Goal: Obtain resource: Download file/media

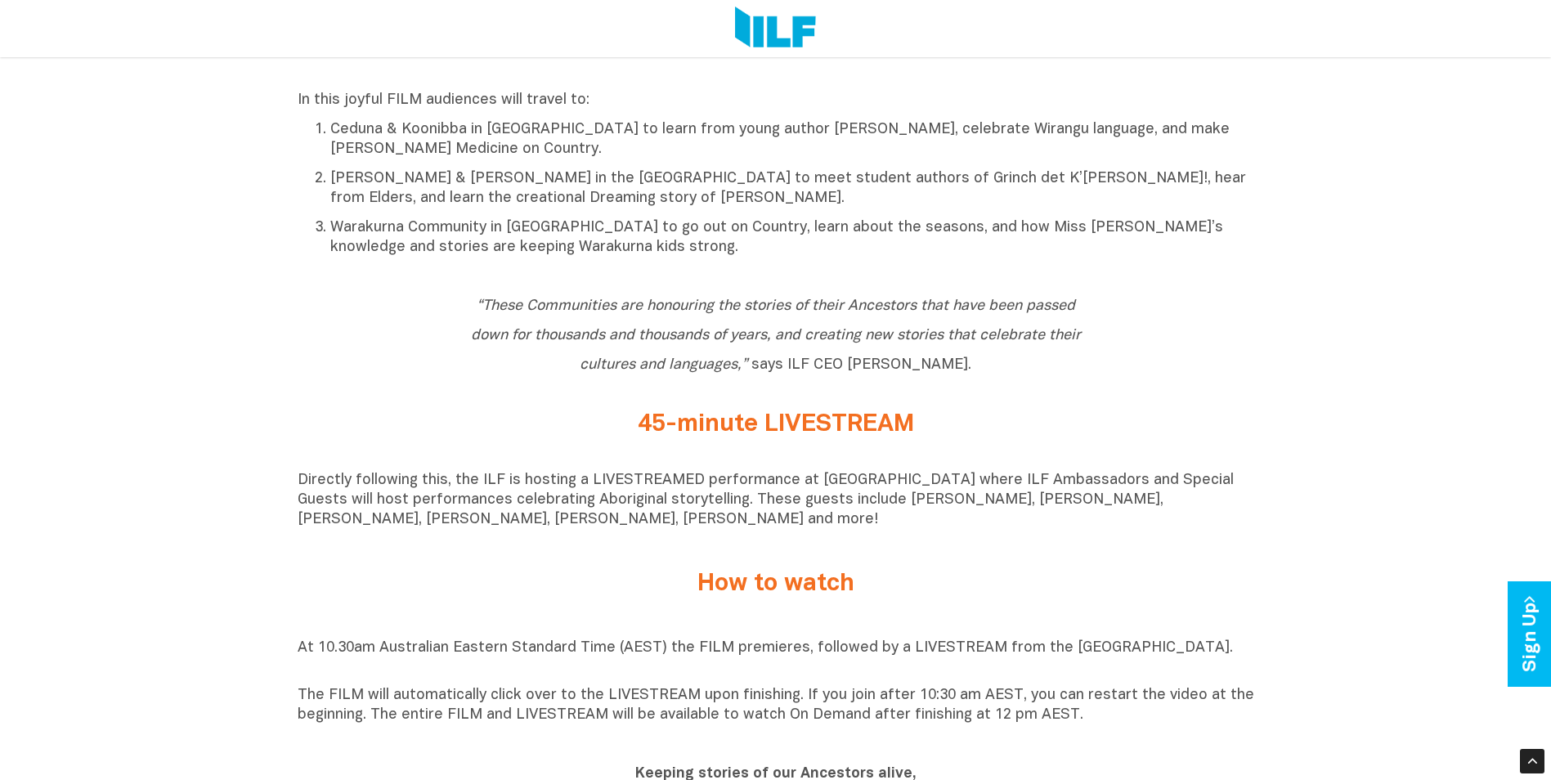
scroll to position [1063, 0]
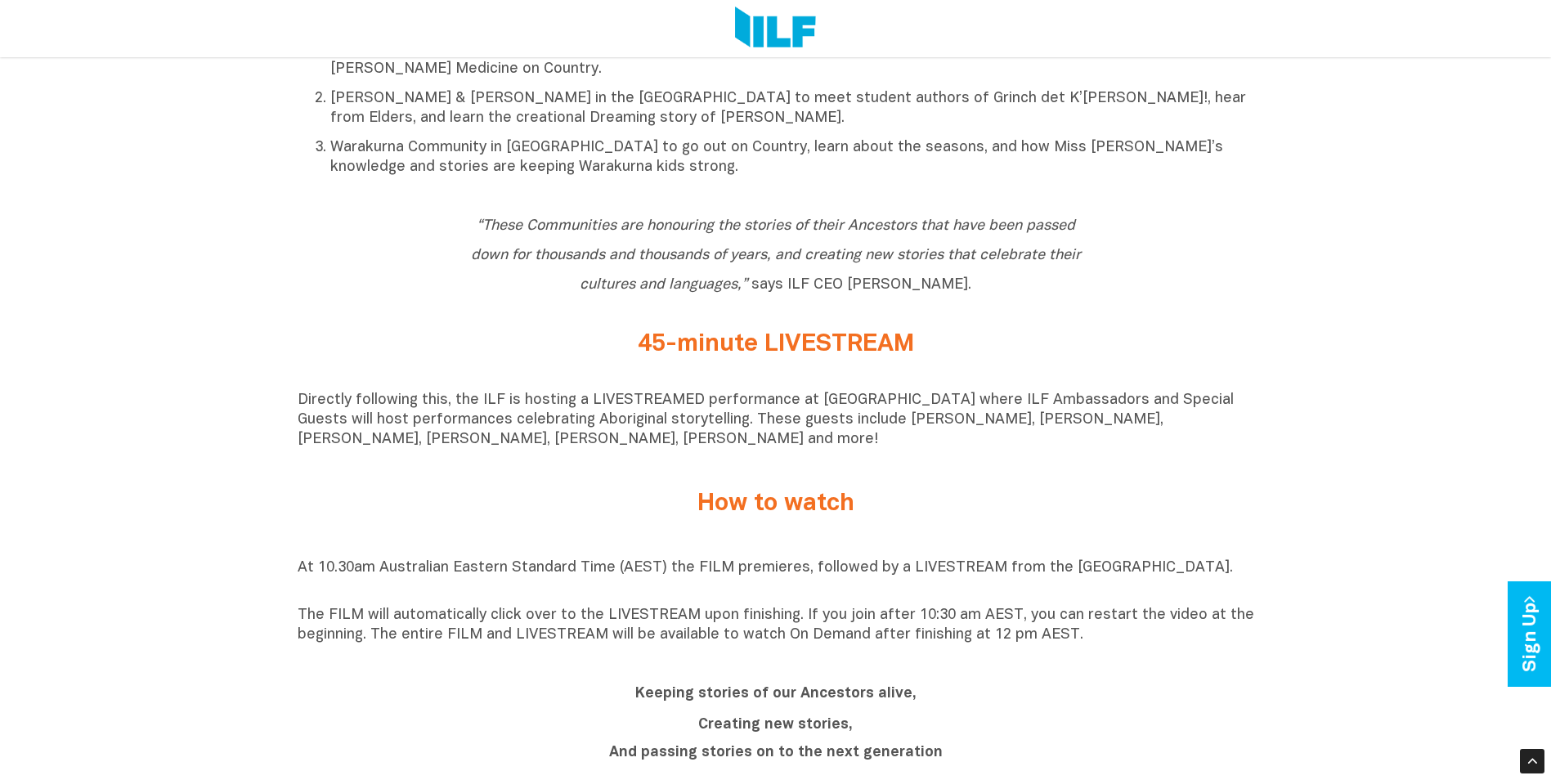
click at [528, 226] on icon "“These Communities are honouring the stories of their Ancestors that have been …" at bounding box center [776, 255] width 610 height 73
drag, startPoint x: 538, startPoint y: 234, endPoint x: 840, endPoint y: 241, distance: 302.6
click at [840, 241] on h2 "“These Communities are honouring the stories of their Ancestors that have been …" at bounding box center [775, 254] width 613 height 88
click at [619, 270] on h2 "“These Communities are honouring the stories of their Ancestors that have been …" at bounding box center [775, 254] width 613 height 88
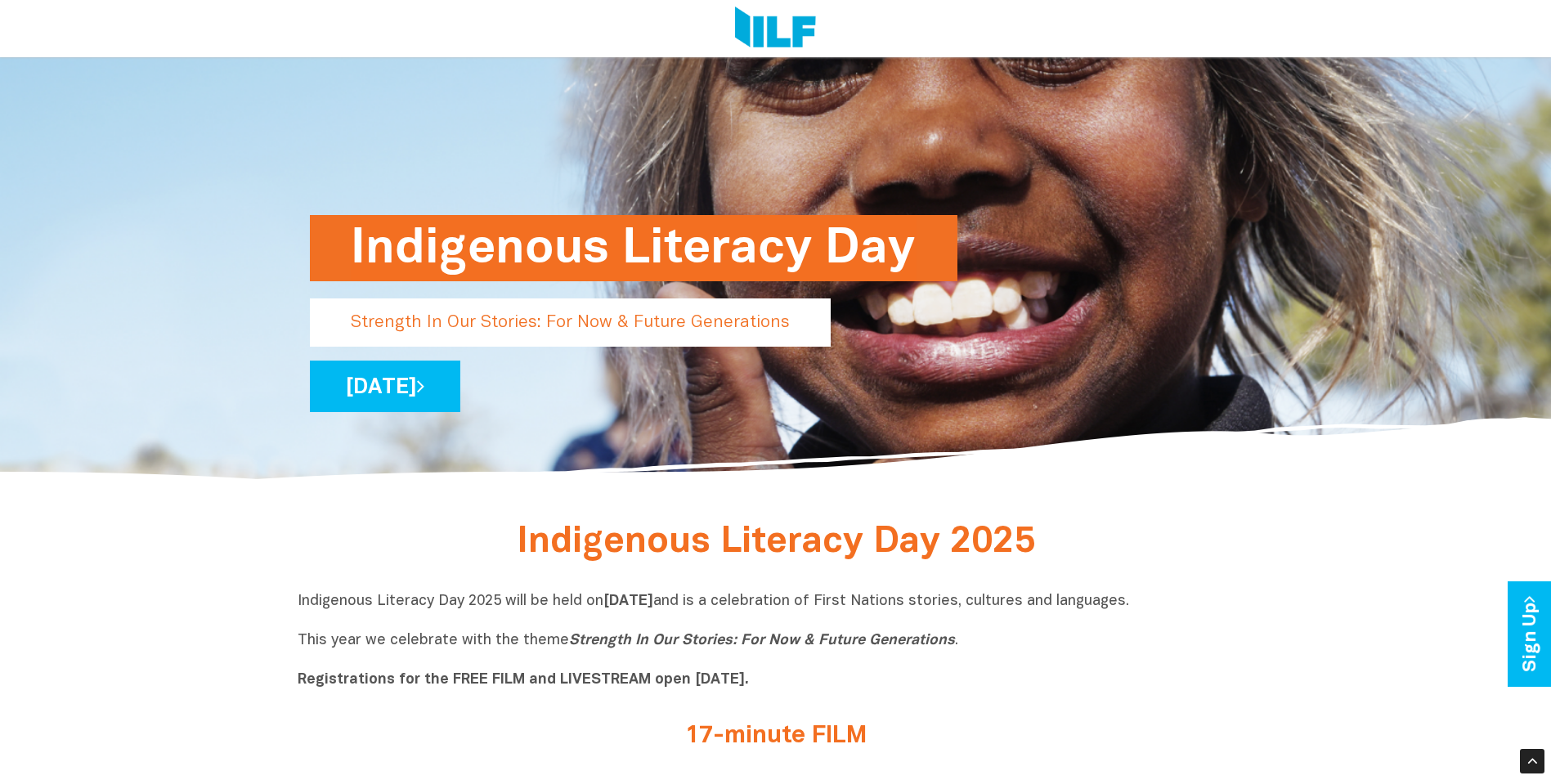
scroll to position [0, 0]
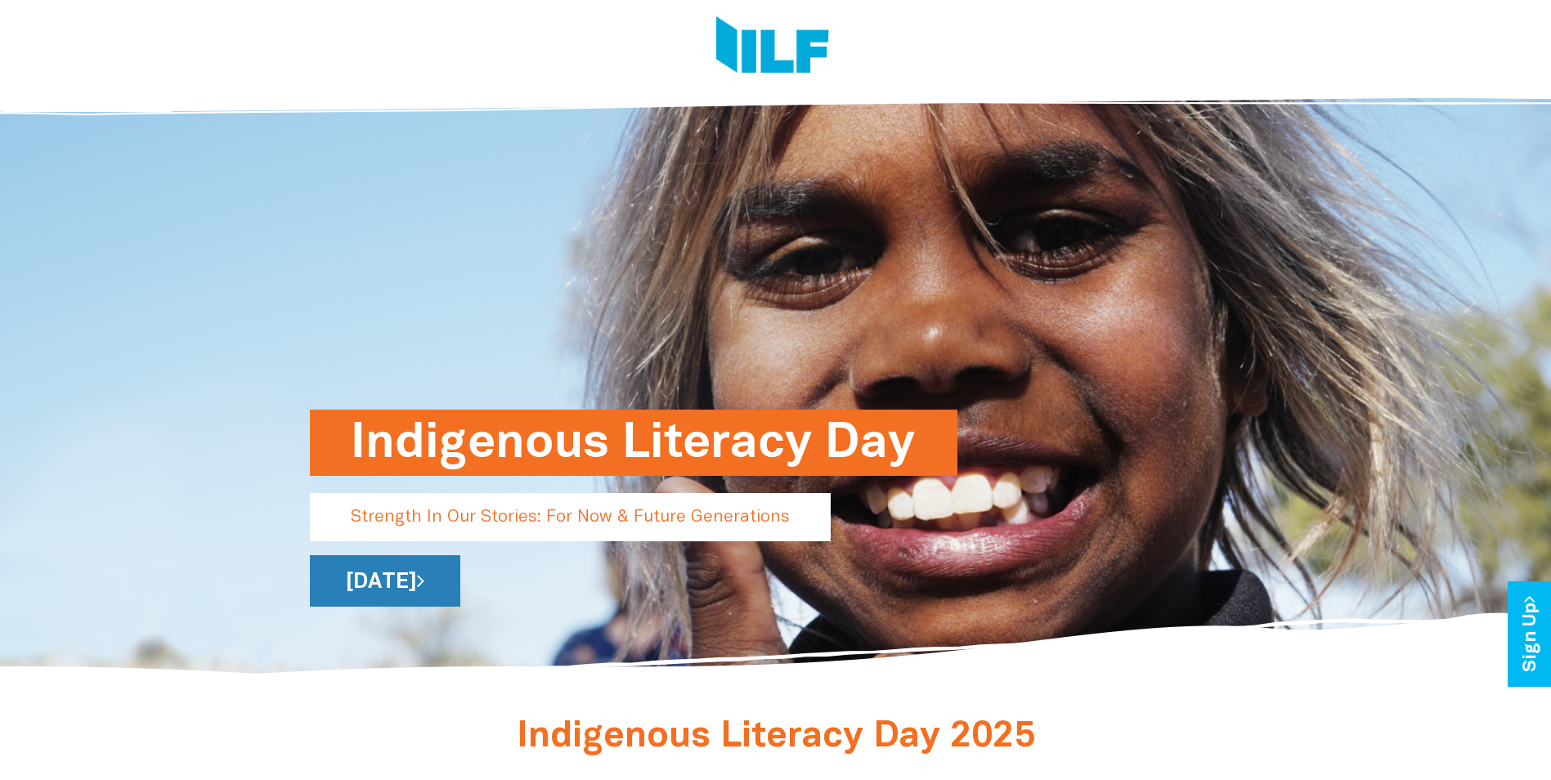
click at [460, 593] on link "[DATE]" at bounding box center [385, 581] width 150 height 52
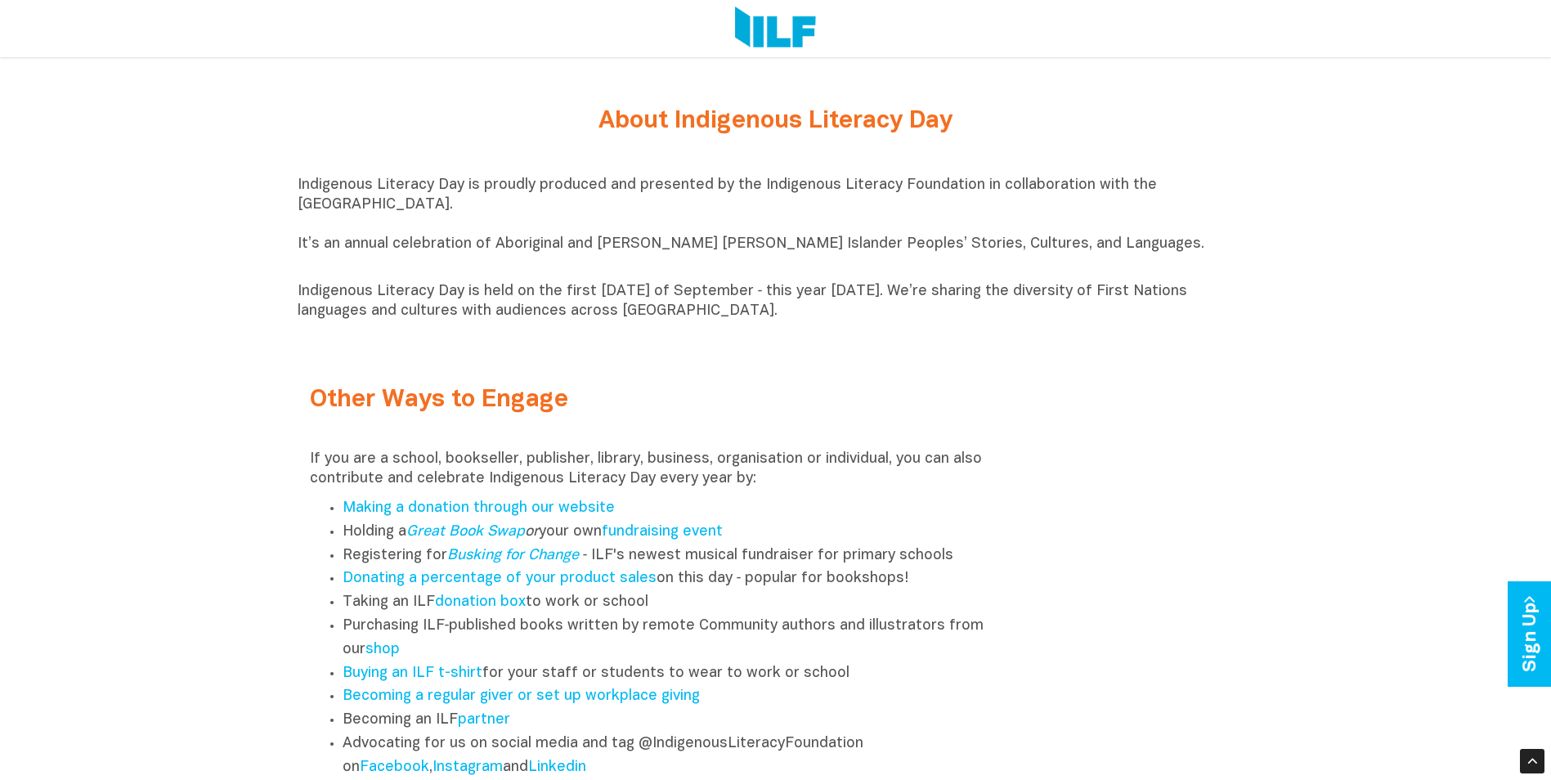
scroll to position [2125, 0]
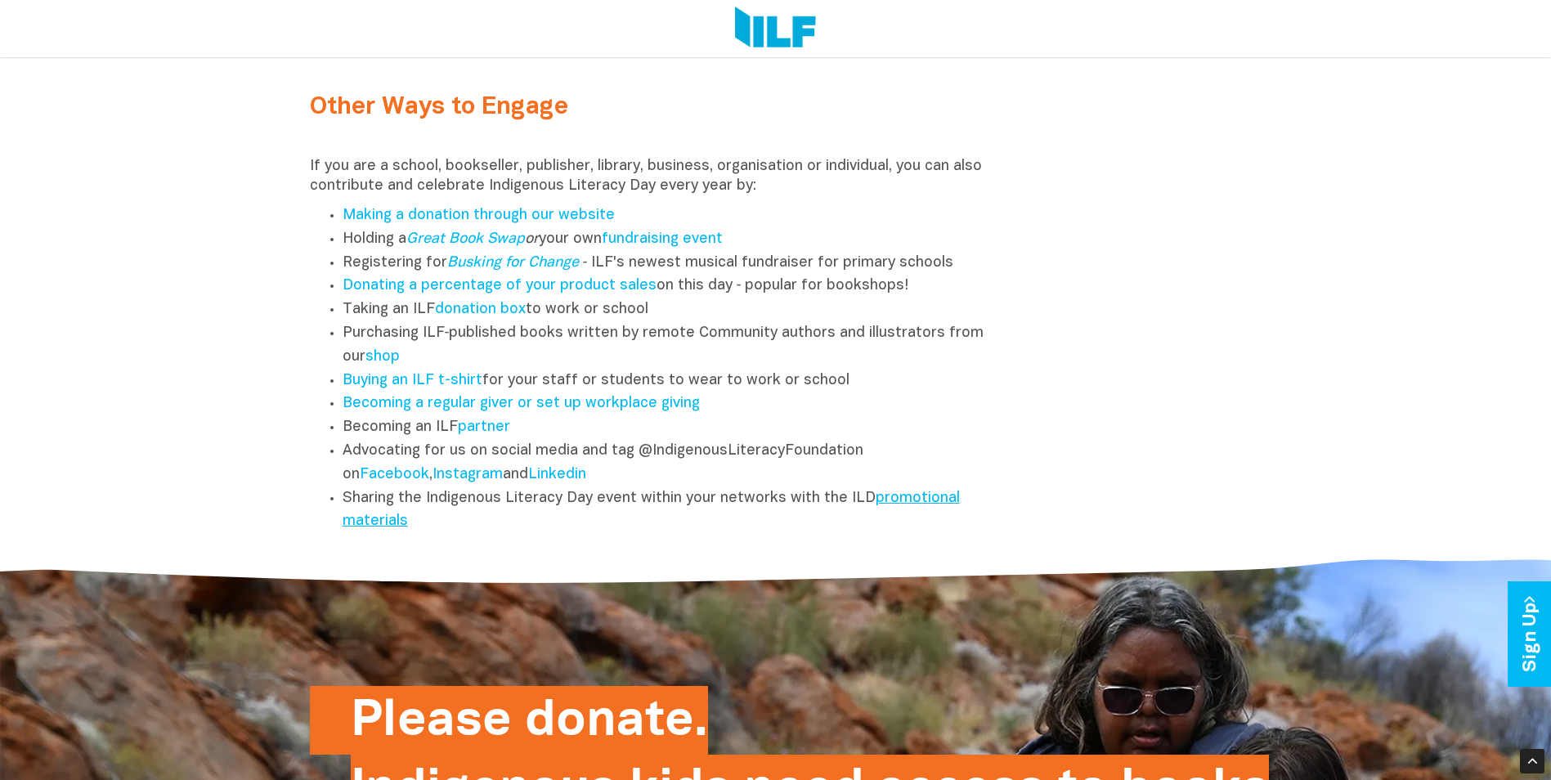
click at [882, 502] on link "promotional materials" at bounding box center [651, 510] width 617 height 38
